Goal: Check status: Check status

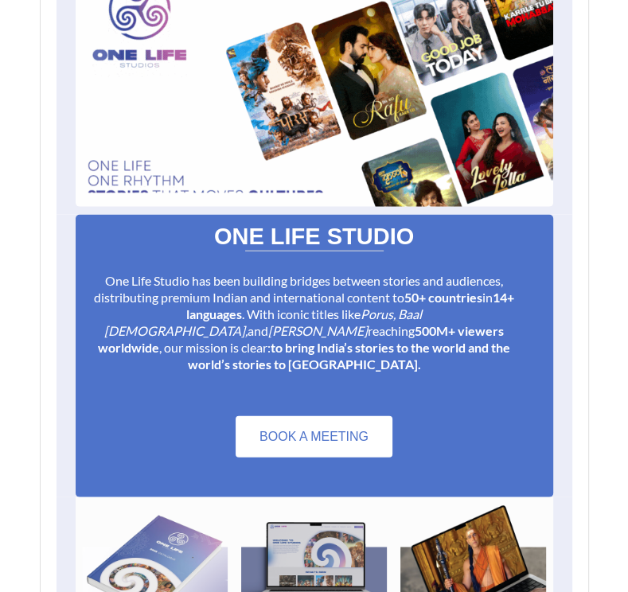
scroll to position [8256, 0]
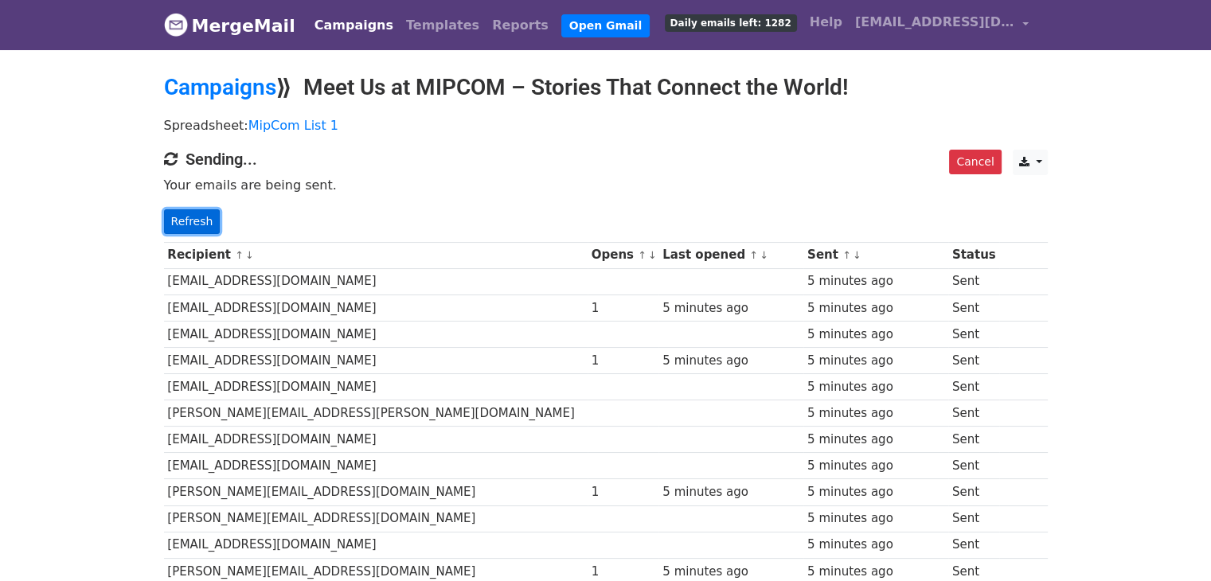
click at [176, 216] on link "Refresh" at bounding box center [192, 221] width 57 height 25
click at [184, 211] on link "Refresh" at bounding box center [192, 221] width 57 height 25
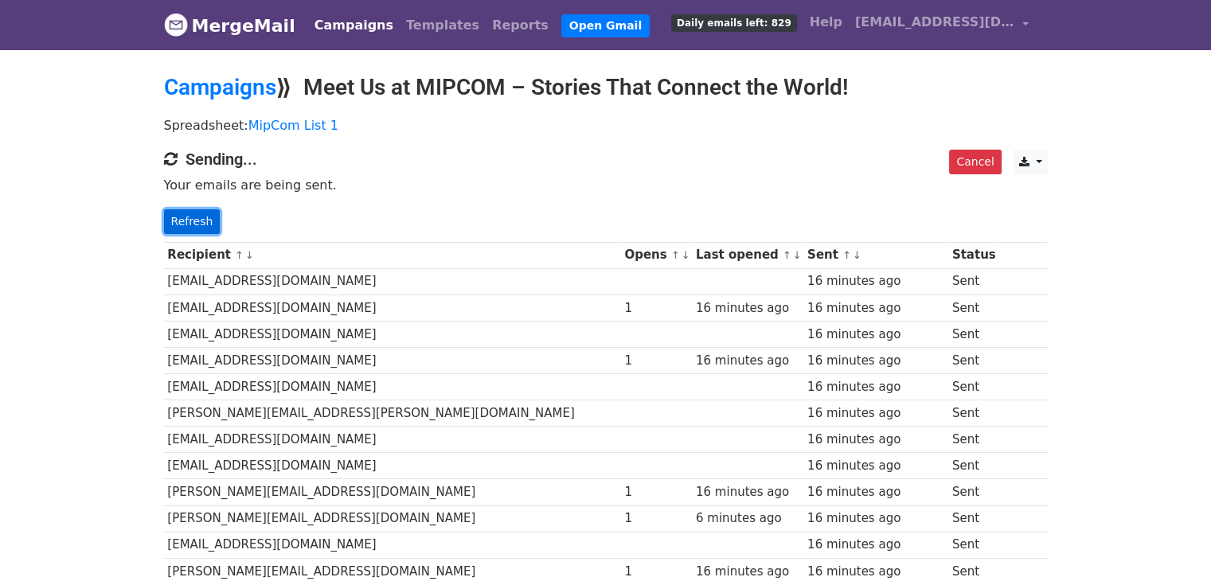
click at [205, 221] on link "Refresh" at bounding box center [192, 221] width 57 height 25
